Goal: Check status: Check status

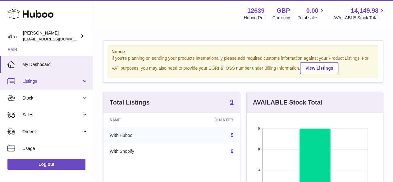
scroll to position [97, 138]
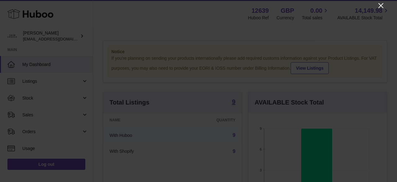
click at [380, 5] on icon "Close" at bounding box center [381, 5] width 5 height 5
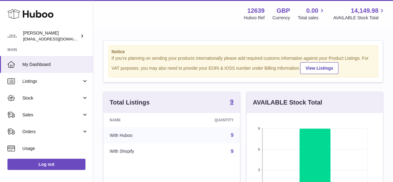
scroll to position [310437, 310397]
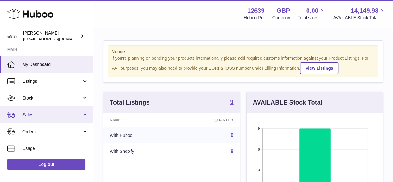
click at [29, 115] on span "Sales" at bounding box center [51, 115] width 59 height 6
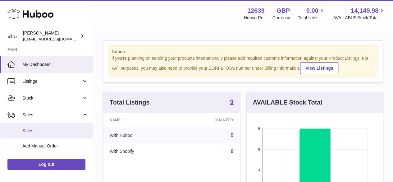
click at [31, 130] on span "Sales" at bounding box center [55, 131] width 66 height 6
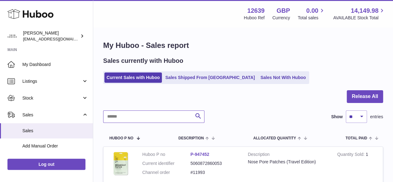
click at [112, 115] on input "text" at bounding box center [153, 116] width 101 height 12
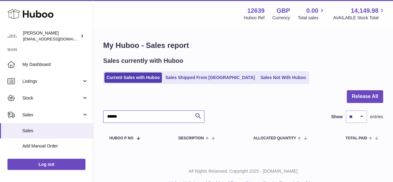
type input "******"
drag, startPoint x: 103, startPoint y: 113, endPoint x: 129, endPoint y: 117, distance: 26.1
click at [129, 117] on input "******" at bounding box center [153, 116] width 101 height 12
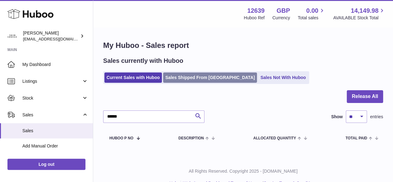
click at [188, 73] on link "Sales Shipped From [GEOGRAPHIC_DATA]" at bounding box center [210, 77] width 94 height 10
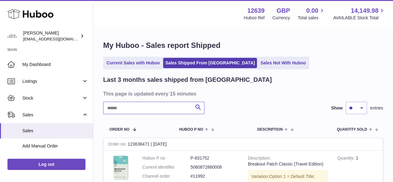
click at [112, 107] on input "text" at bounding box center [153, 108] width 101 height 12
paste input "******"
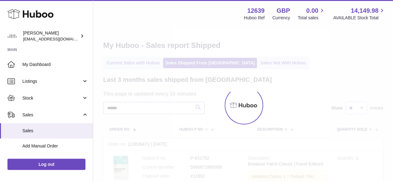
type input "******"
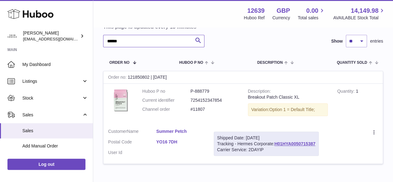
scroll to position [93, 0]
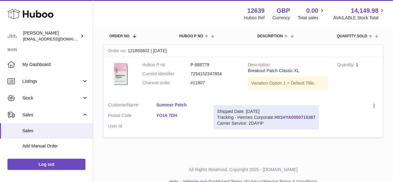
click at [296, 115] on link "H01HYA0050715387" at bounding box center [294, 117] width 41 height 5
drag, startPoint x: 150, startPoint y: 49, endPoint x: 129, endPoint y: 51, distance: 21.5
click at [129, 51] on div "Order no 121850802 | [DATE]" at bounding box center [242, 51] width 279 height 12
copy div "121850802"
click at [30, 128] on span "Sales" at bounding box center [55, 131] width 66 height 6
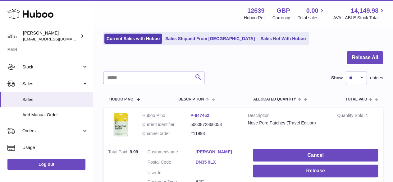
scroll to position [31, 0]
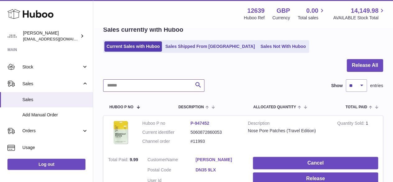
click at [124, 84] on input "text" at bounding box center [153, 85] width 101 height 12
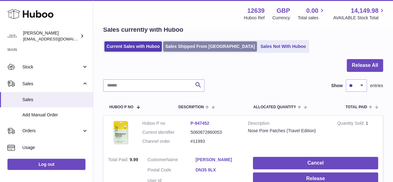
click at [190, 45] on link "Sales Shipped From [GEOGRAPHIC_DATA]" at bounding box center [210, 46] width 94 height 10
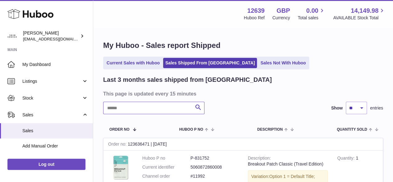
click at [124, 107] on input "text" at bounding box center [153, 108] width 101 height 12
type input "******"
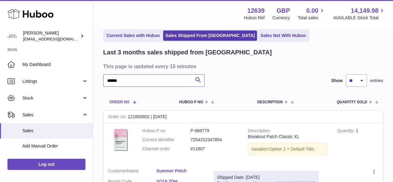
scroll to position [62, 0]
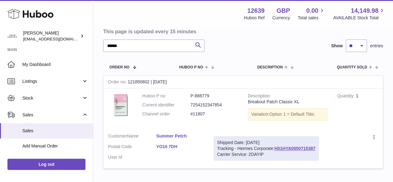
drag, startPoint x: 128, startPoint y: 80, endPoint x: 152, endPoint y: 85, distance: 24.0
click at [152, 85] on div "Order no 121850802 | [DATE]" at bounding box center [242, 82] width 279 height 12
copy div "121850802"
